Goal: Transaction & Acquisition: Download file/media

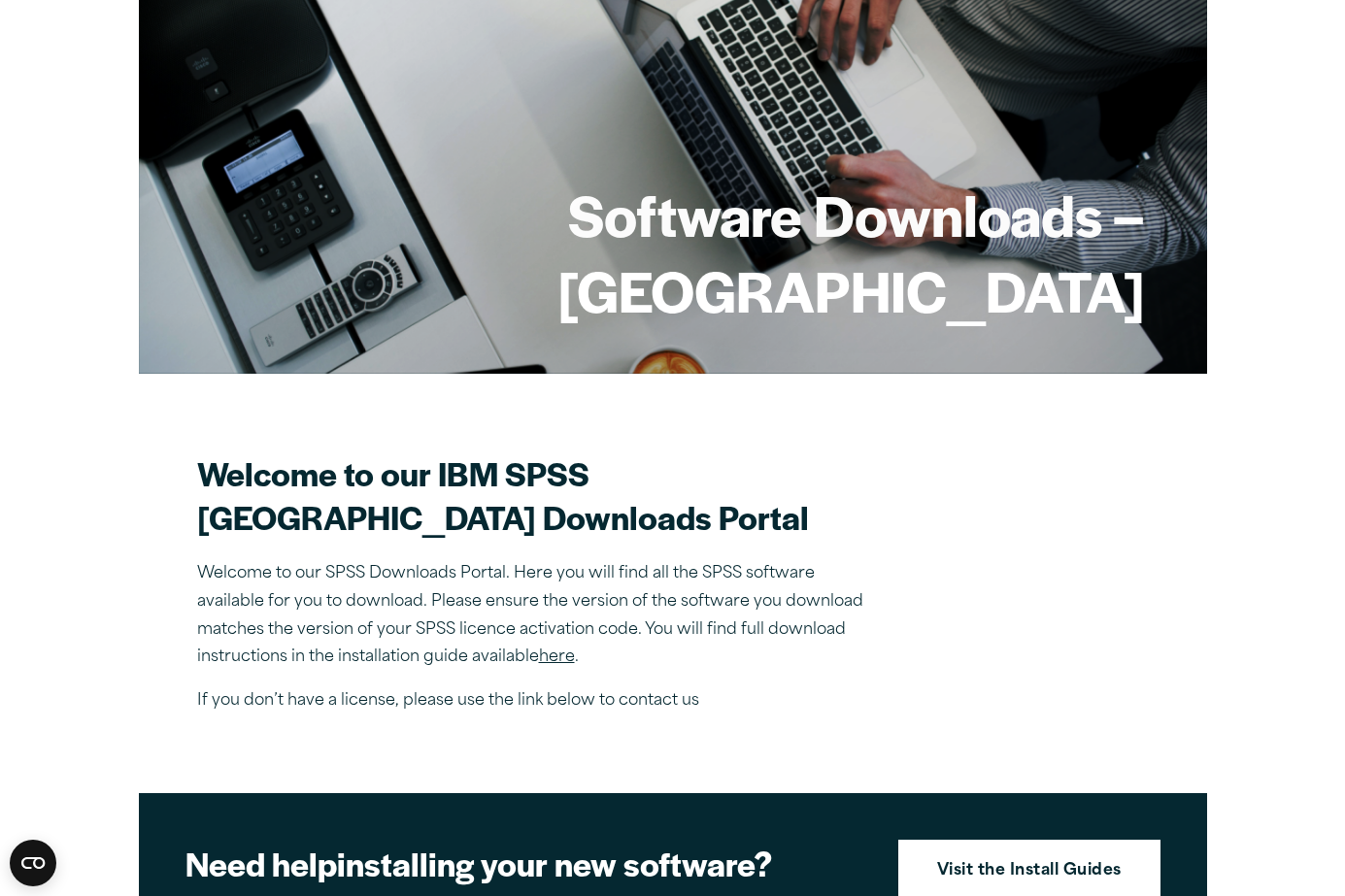
scroll to position [164, 0]
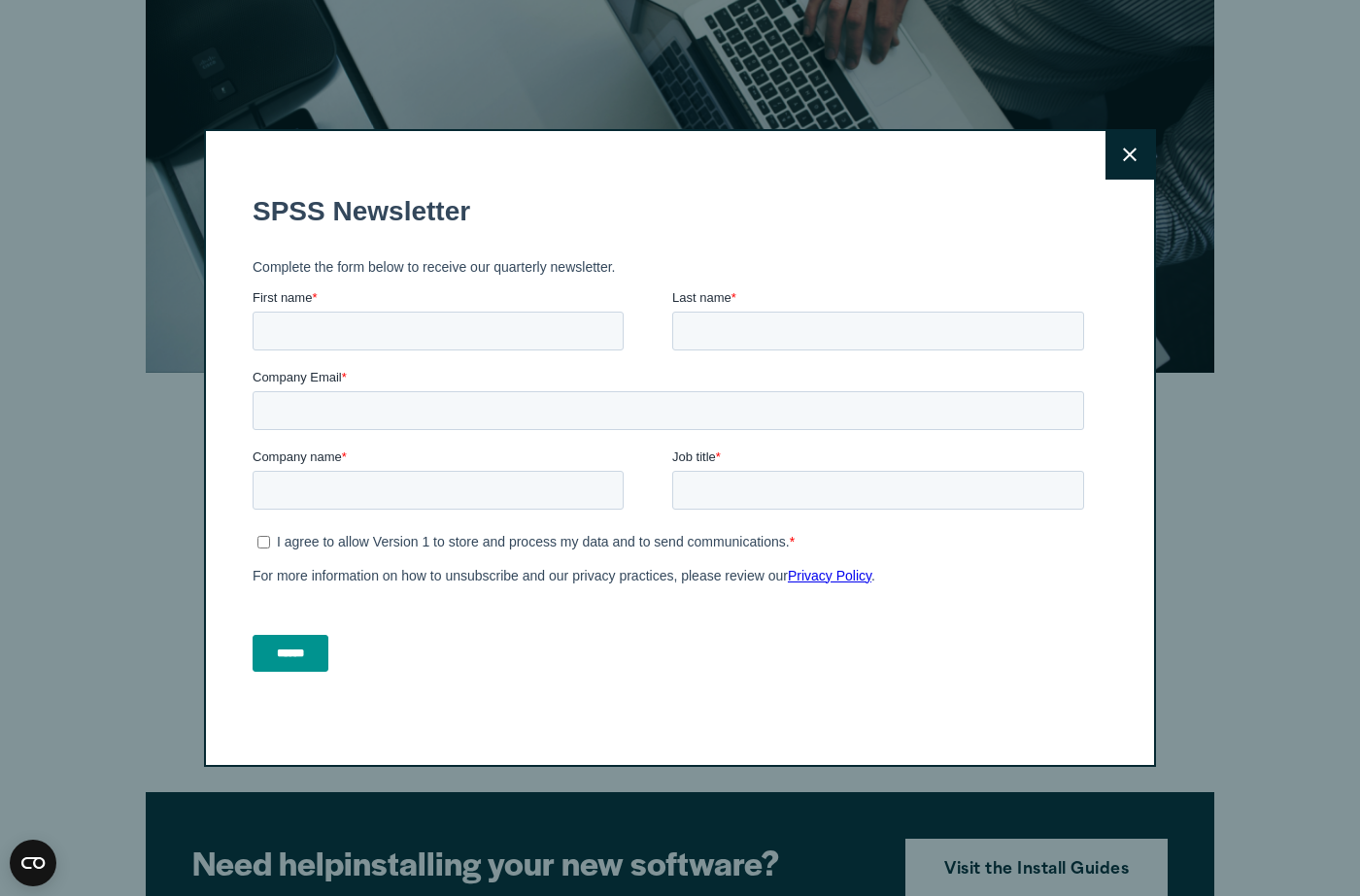
click at [1106, 155] on button "Close" at bounding box center [1129, 155] width 48 height 48
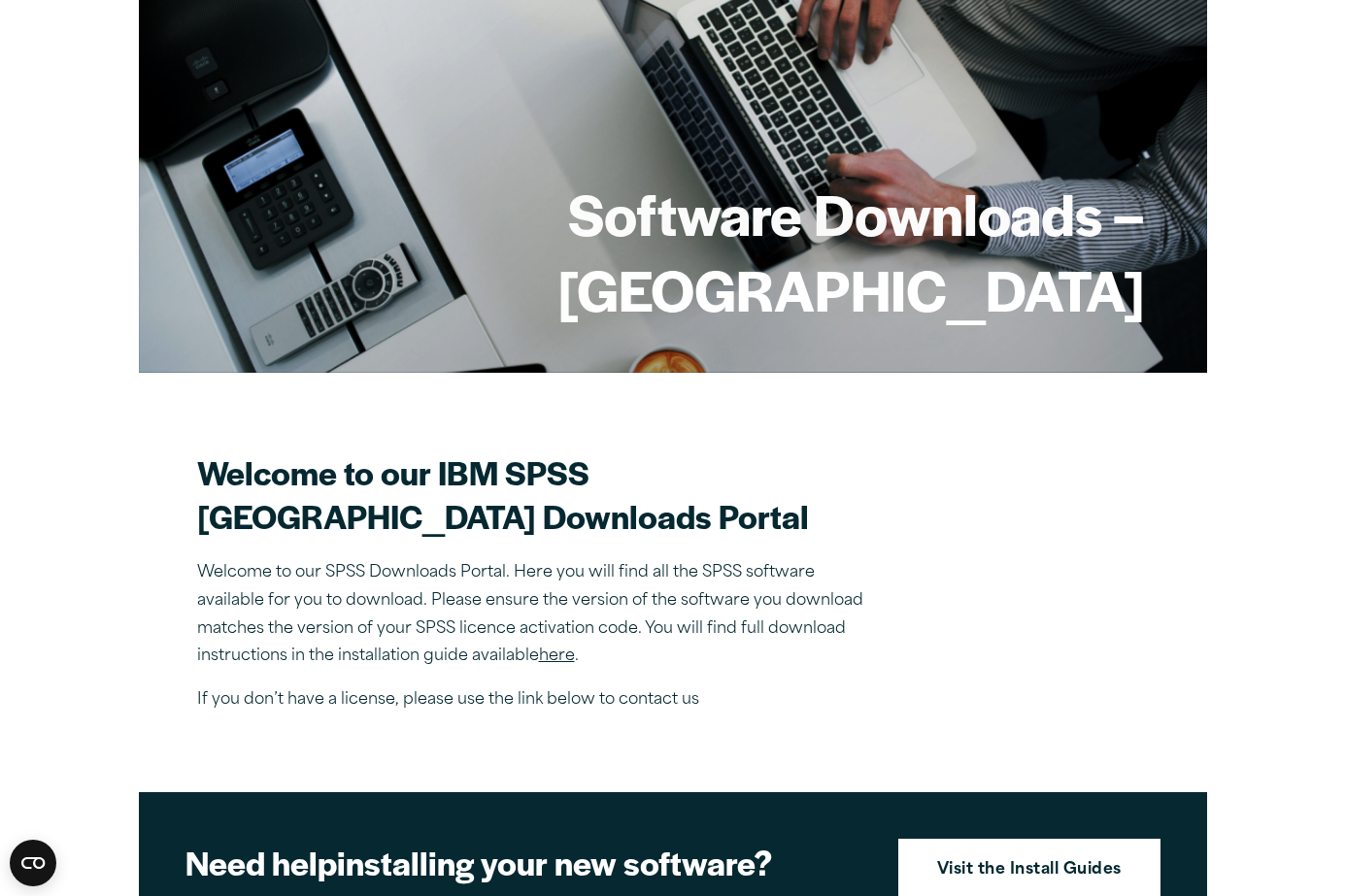
click at [561, 664] on link "here" at bounding box center [556, 657] width 36 height 16
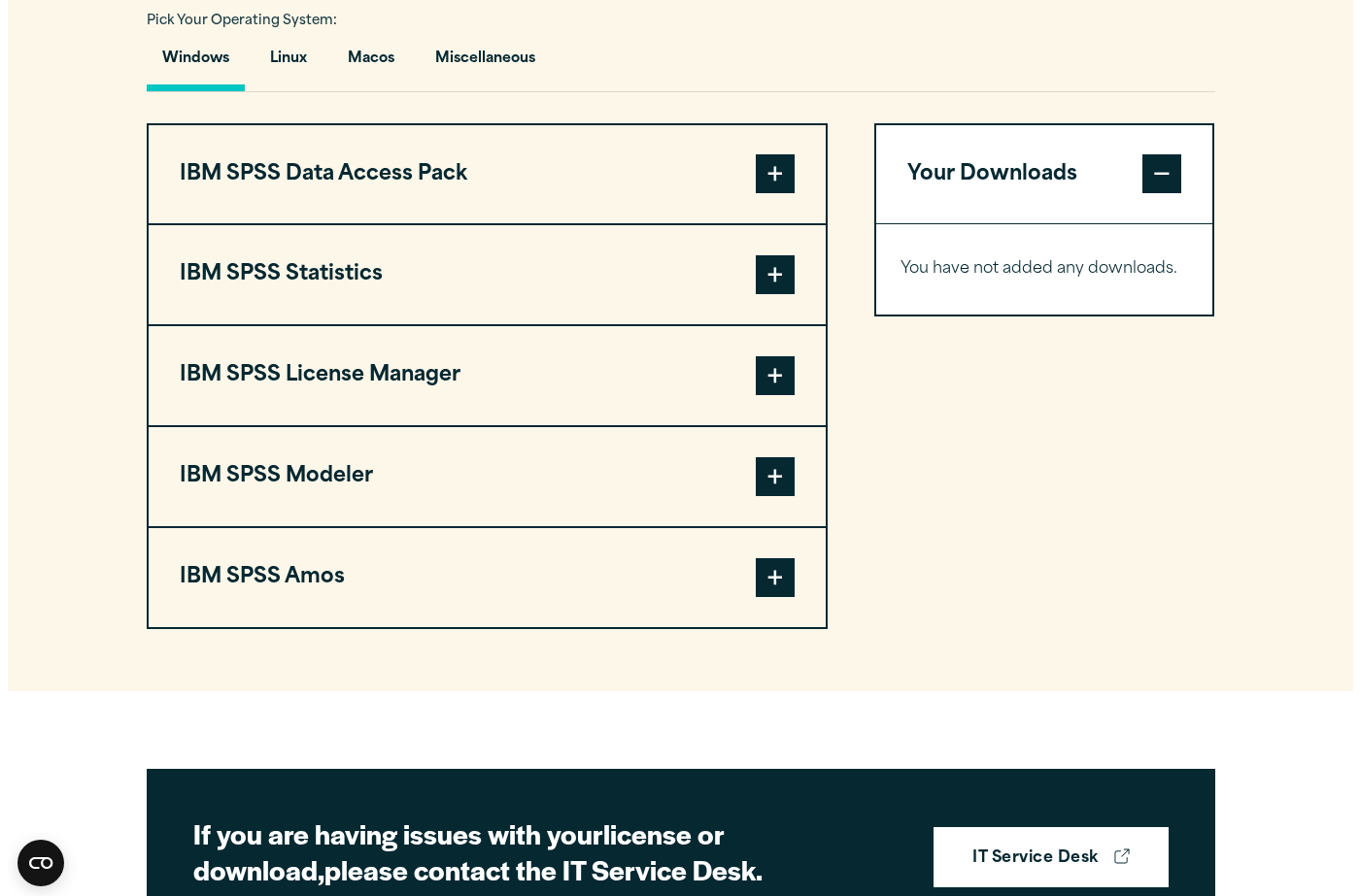
scroll to position [1426, 0]
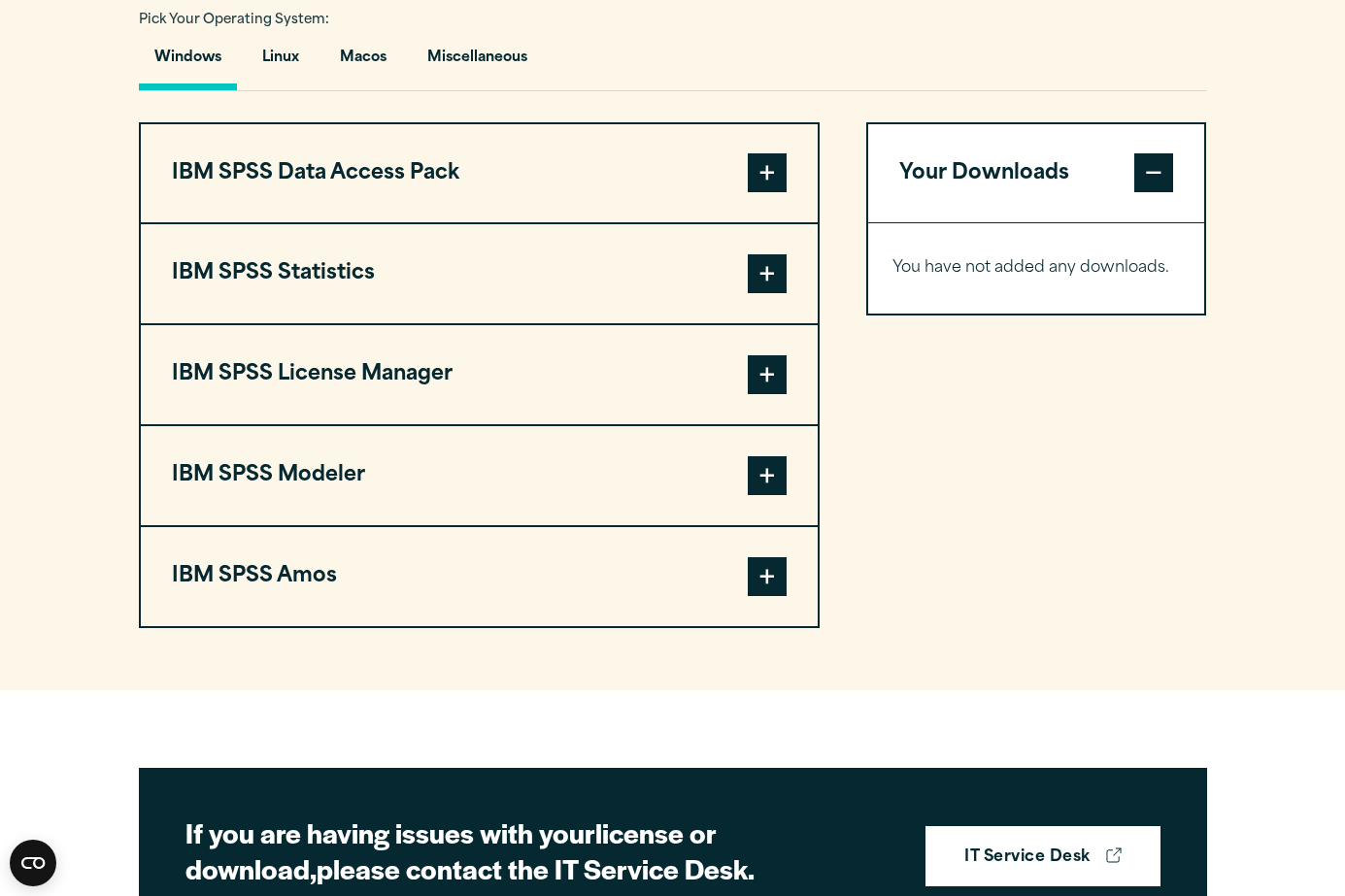
click at [760, 295] on button "IBM SPSS Statistics" at bounding box center [479, 274] width 677 height 99
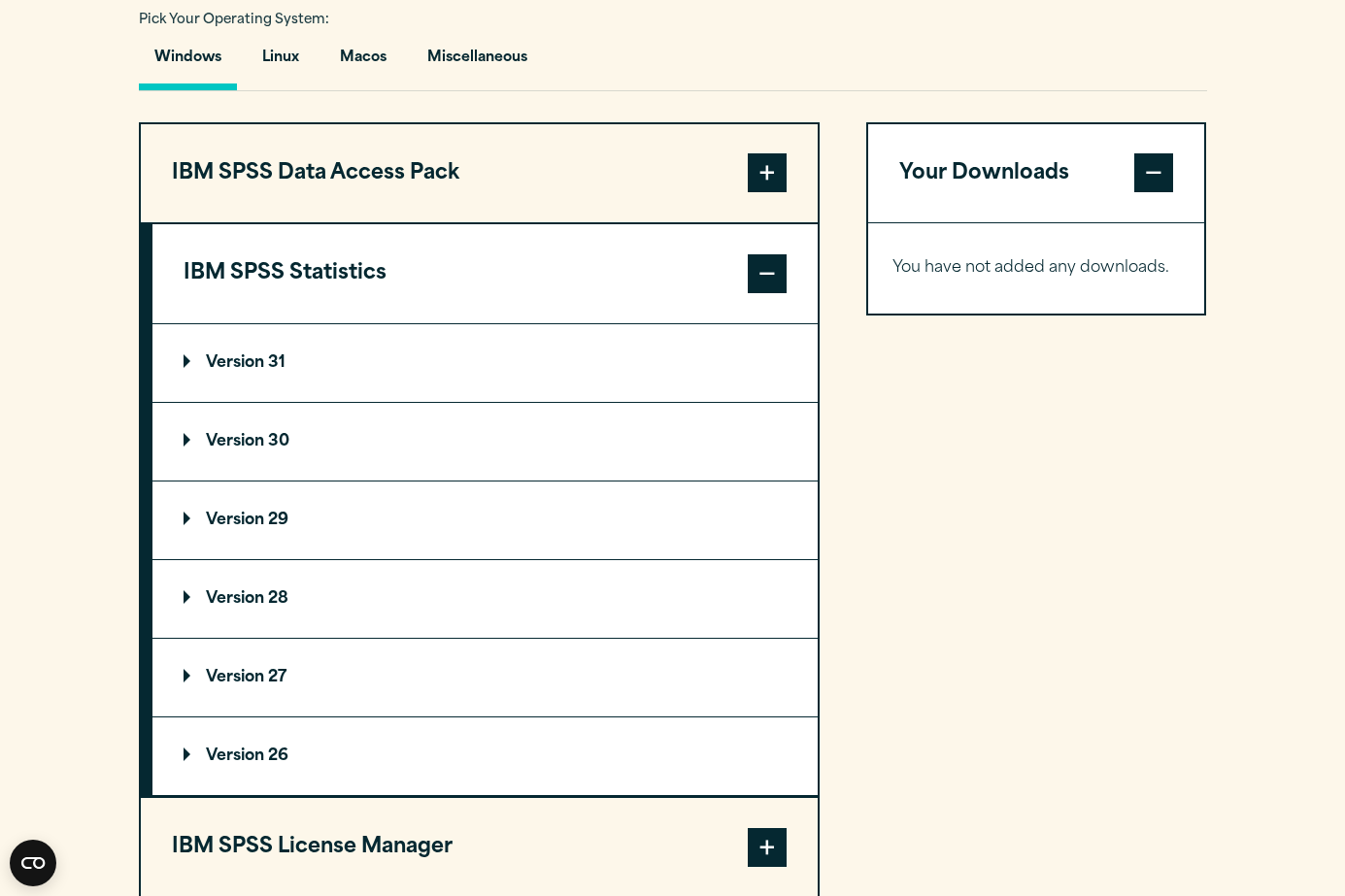
click at [376, 402] on summary "Version 31" at bounding box center [484, 363] width 665 height 78
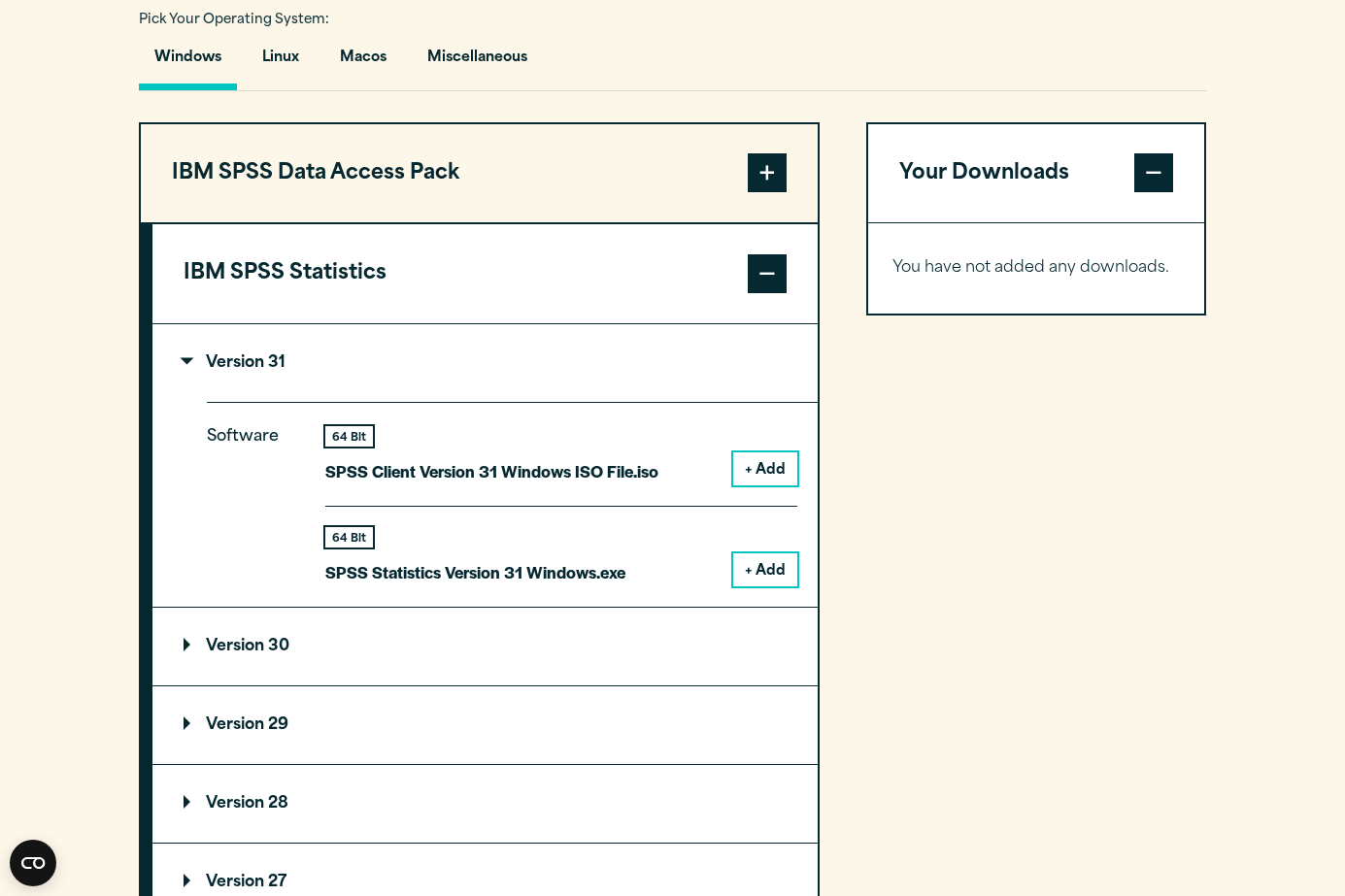
click at [267, 370] on p "Version 31" at bounding box center [234, 364] width 102 height 16
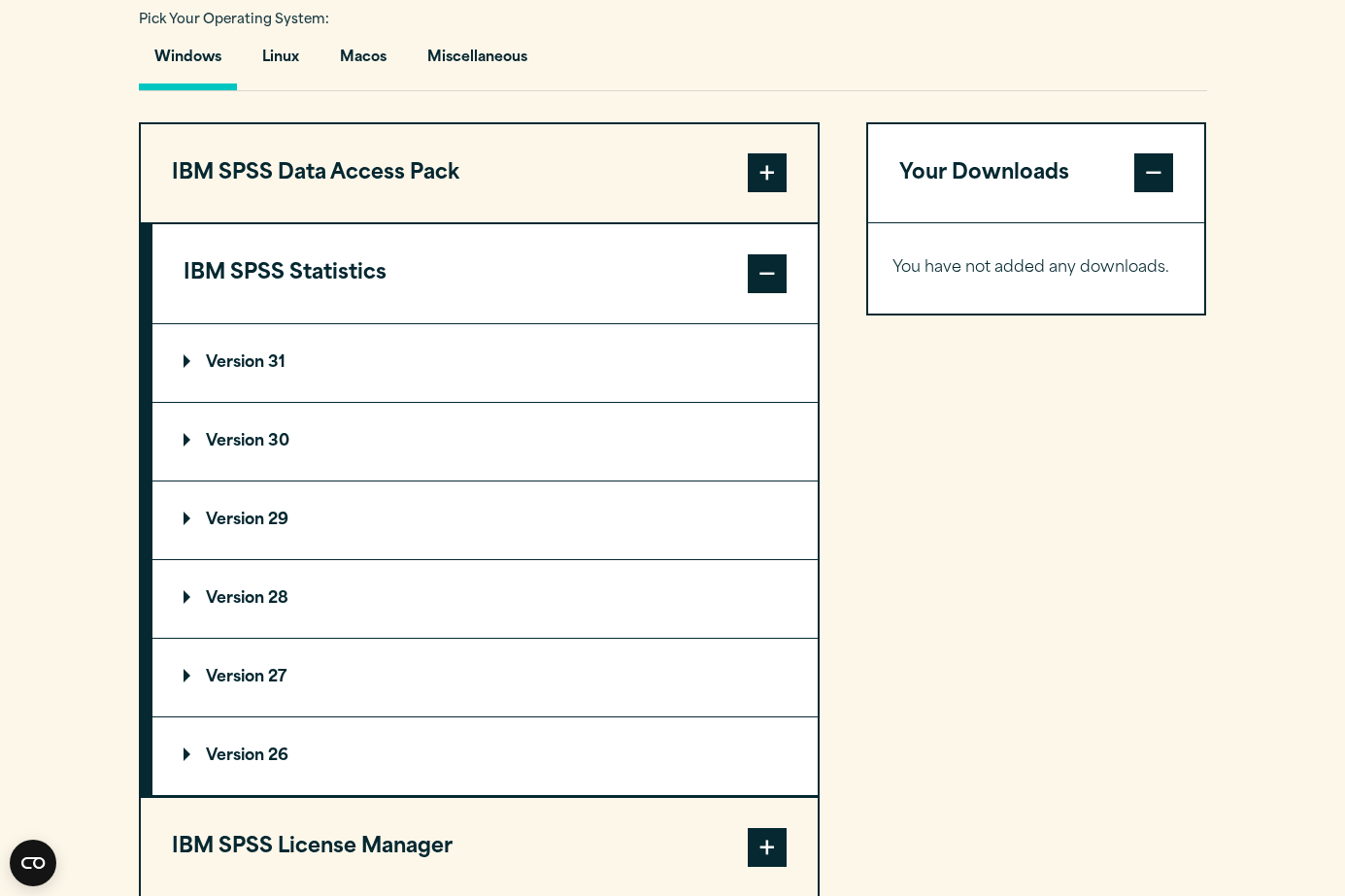
click at [274, 481] on summary "Version 30" at bounding box center [484, 442] width 665 height 78
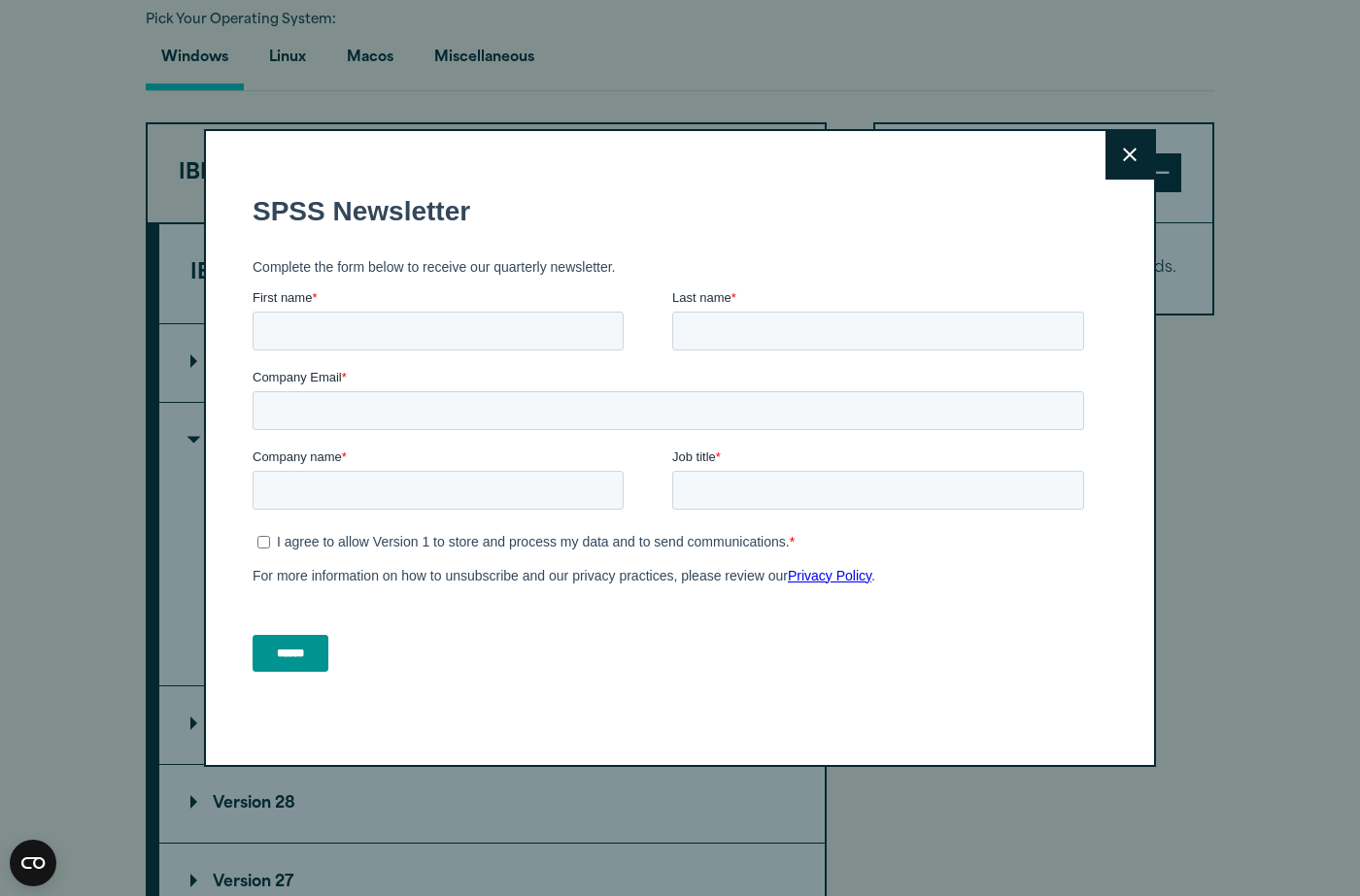
click at [1139, 171] on button "Close" at bounding box center [1129, 155] width 48 height 48
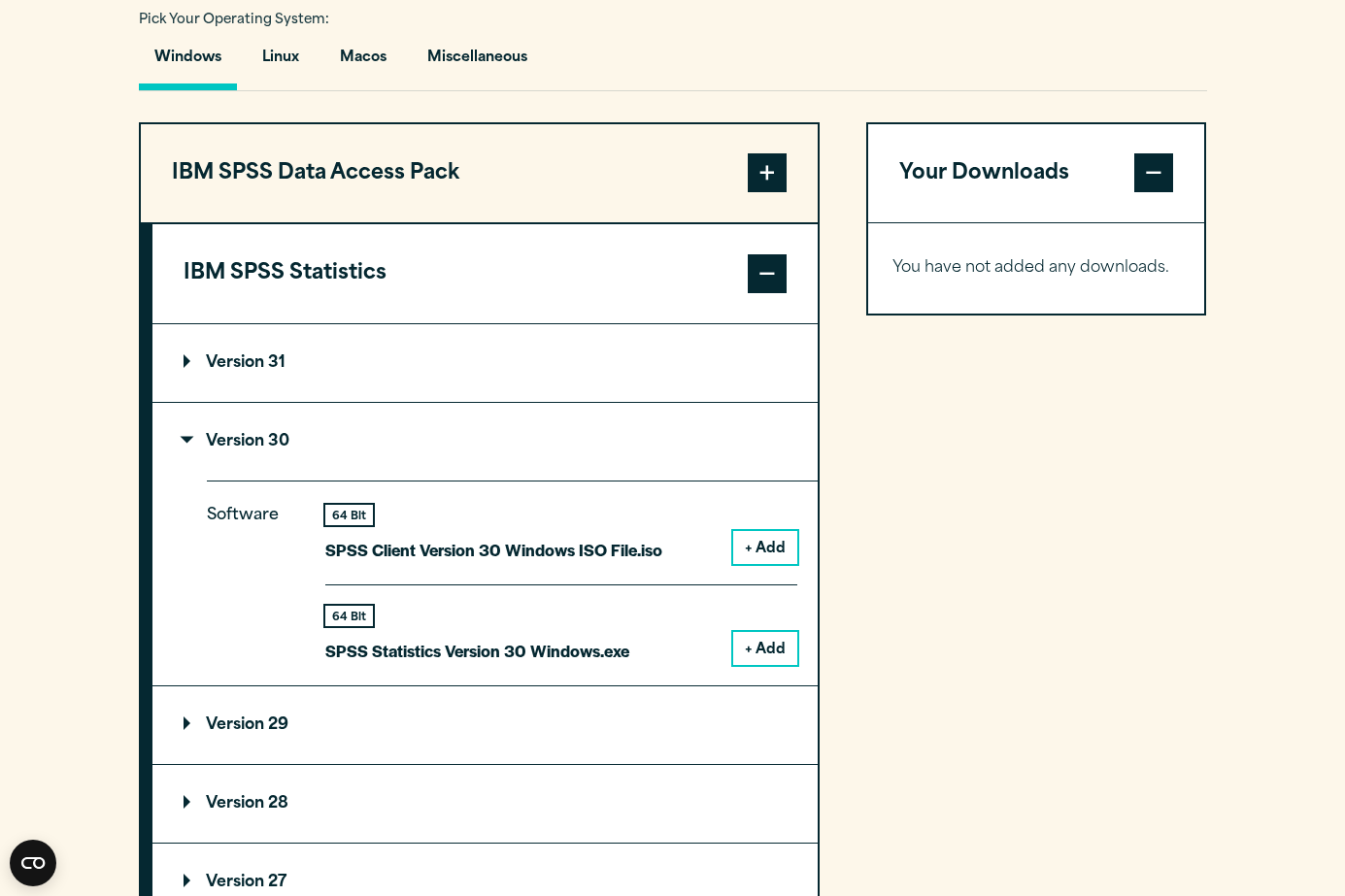
click at [774, 665] on button "+ Add" at bounding box center [765, 648] width 64 height 33
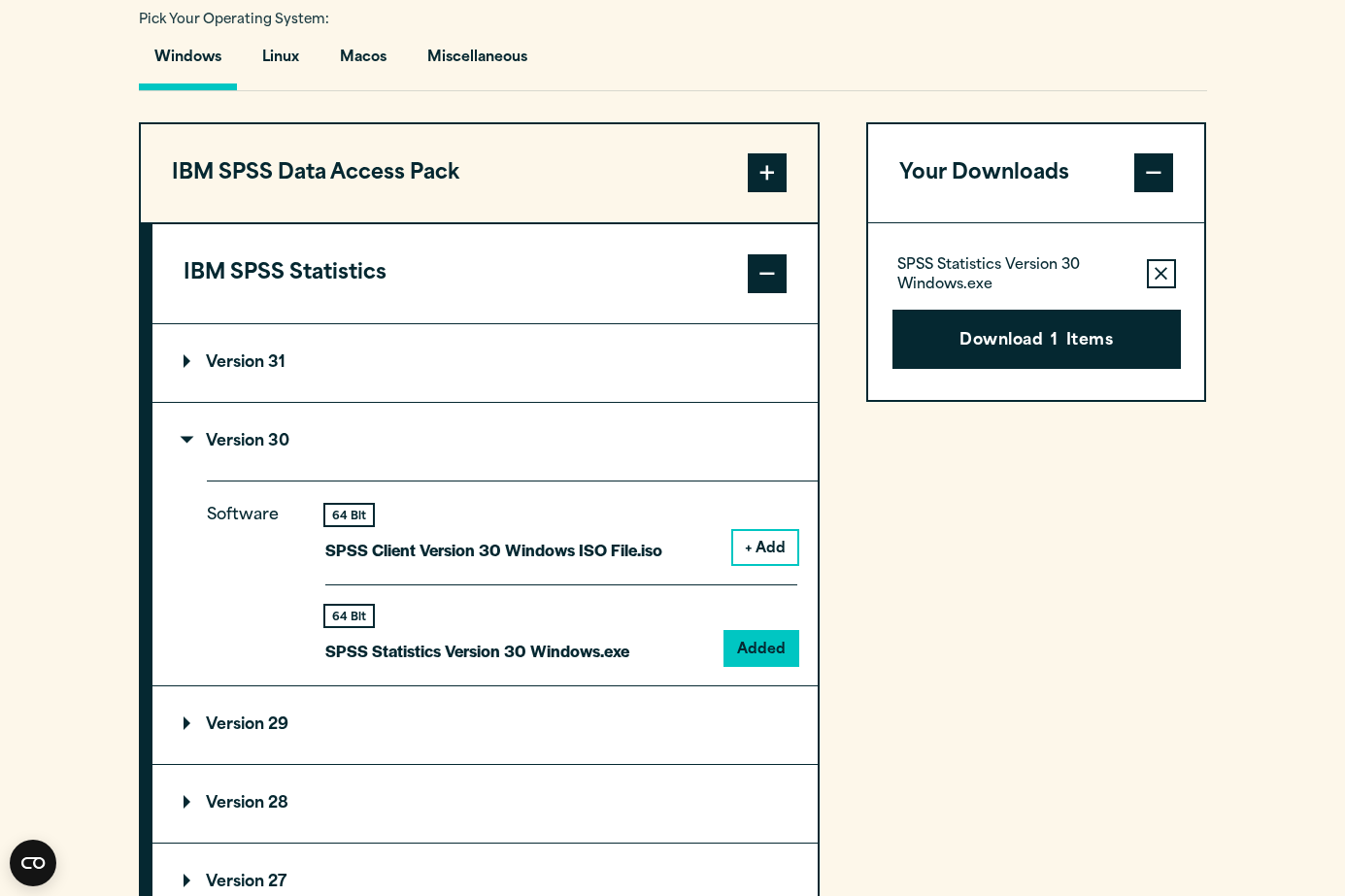
click at [974, 369] on button "Download 1 Items" at bounding box center [1037, 340] width 289 height 60
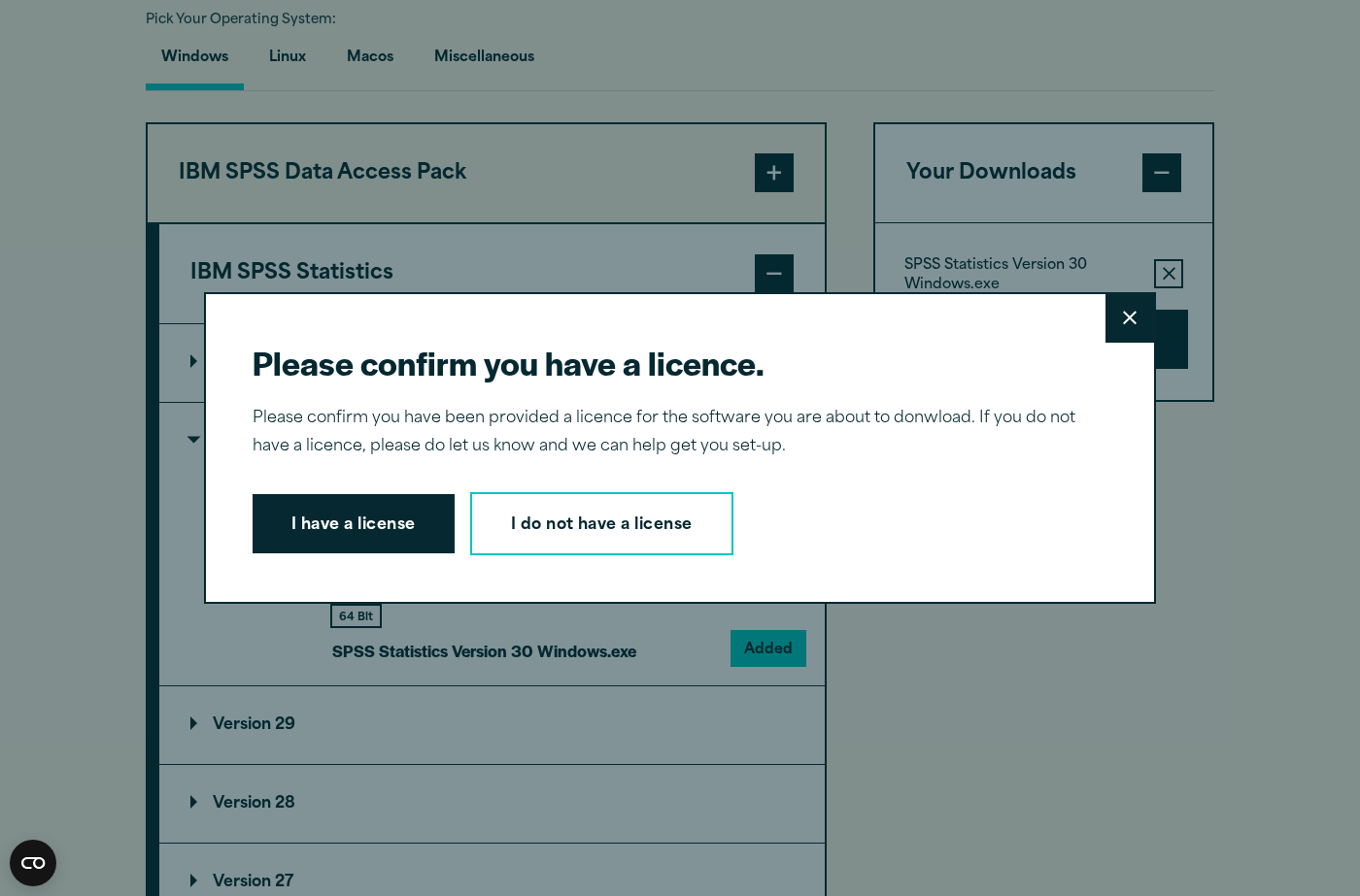
click at [329, 521] on button "I have a license" at bounding box center [354, 524] width 202 height 60
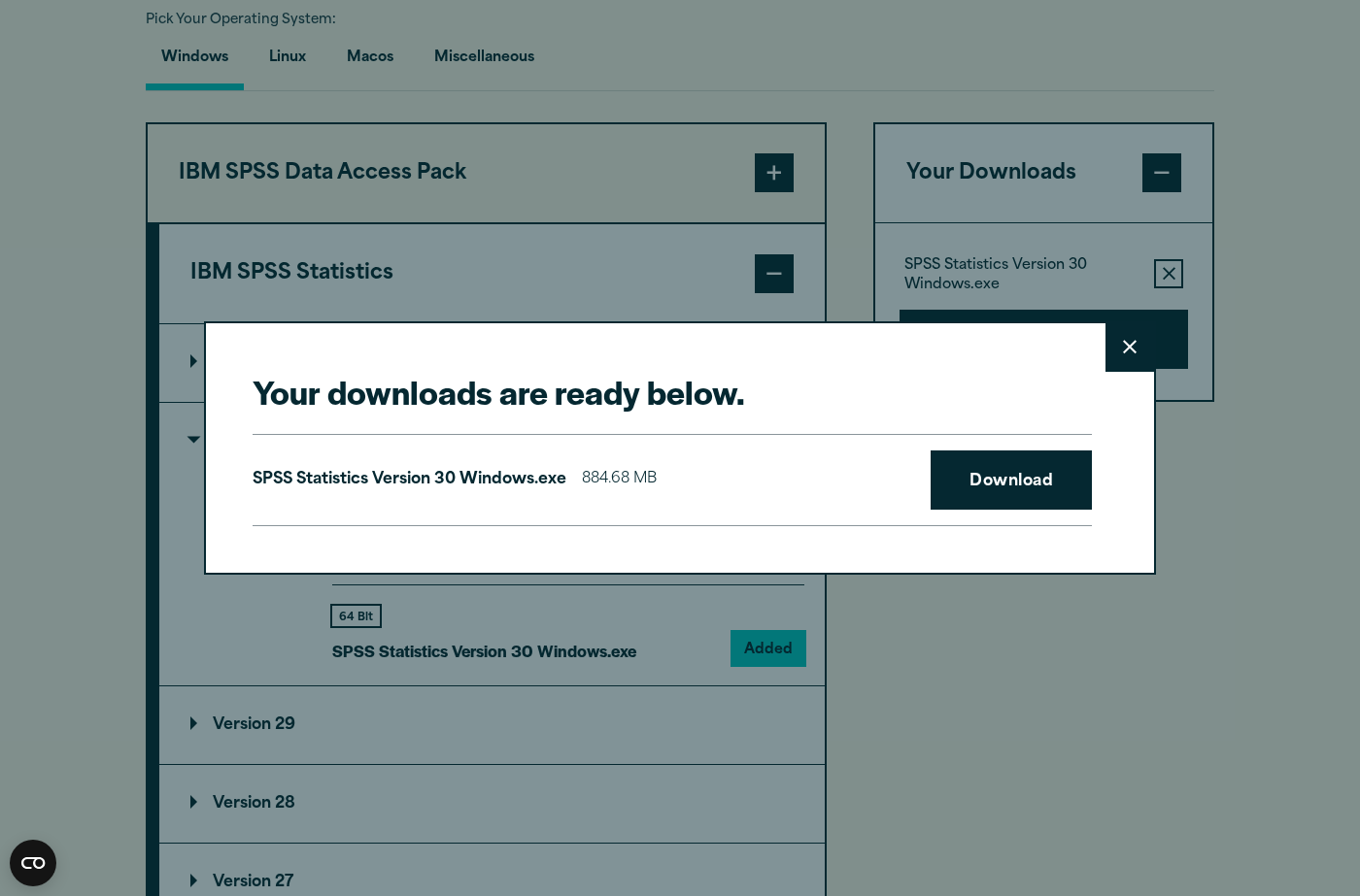
click at [1035, 460] on link "Download" at bounding box center [1011, 480] width 161 height 60
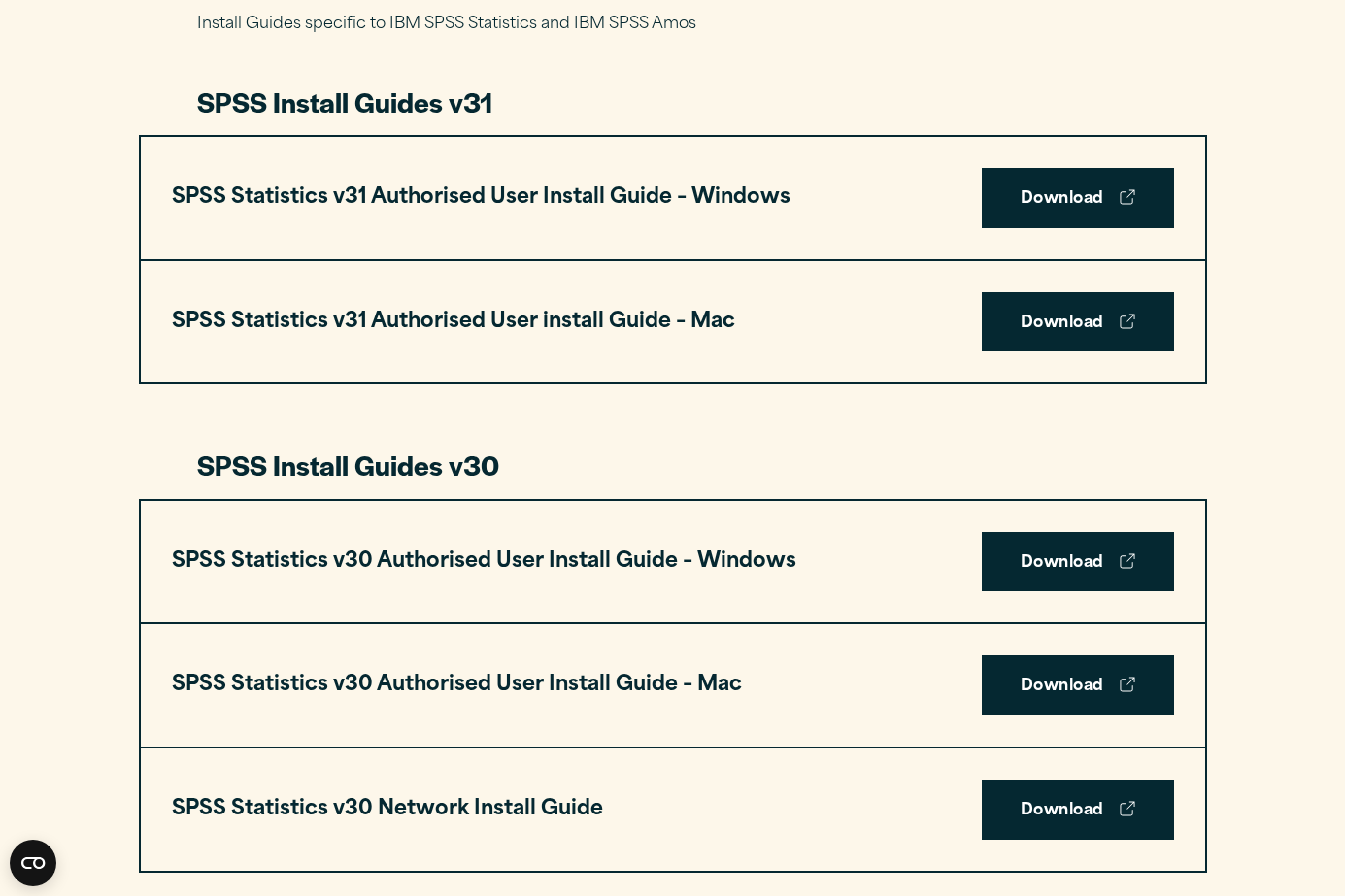
scroll to position [1002, 0]
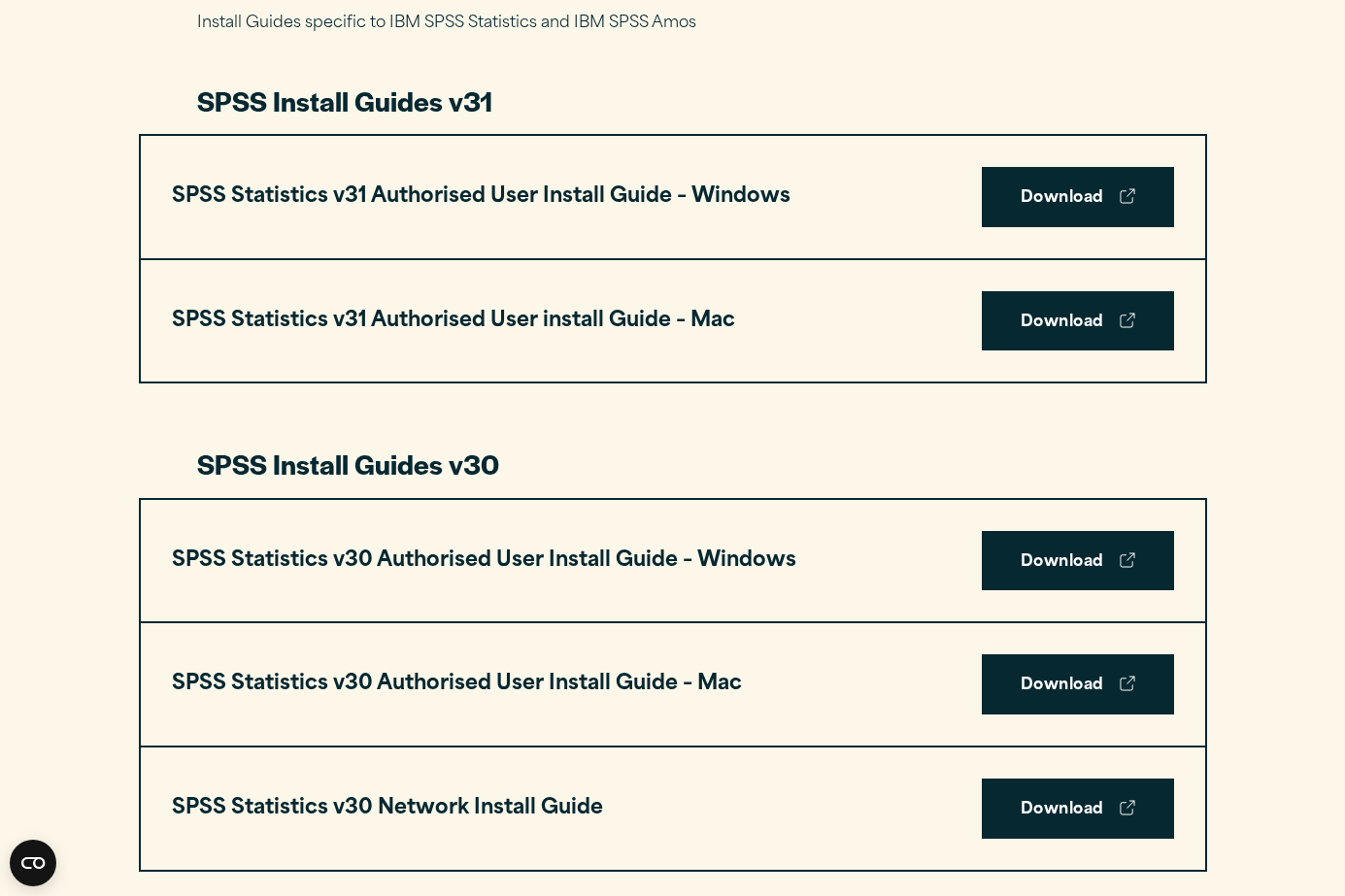
click at [561, 693] on h3 "SPSS Statistics v30 Authorised User Install Guide – Mac" at bounding box center [457, 684] width 570 height 37
